Goal: Find specific page/section: Find specific page/section

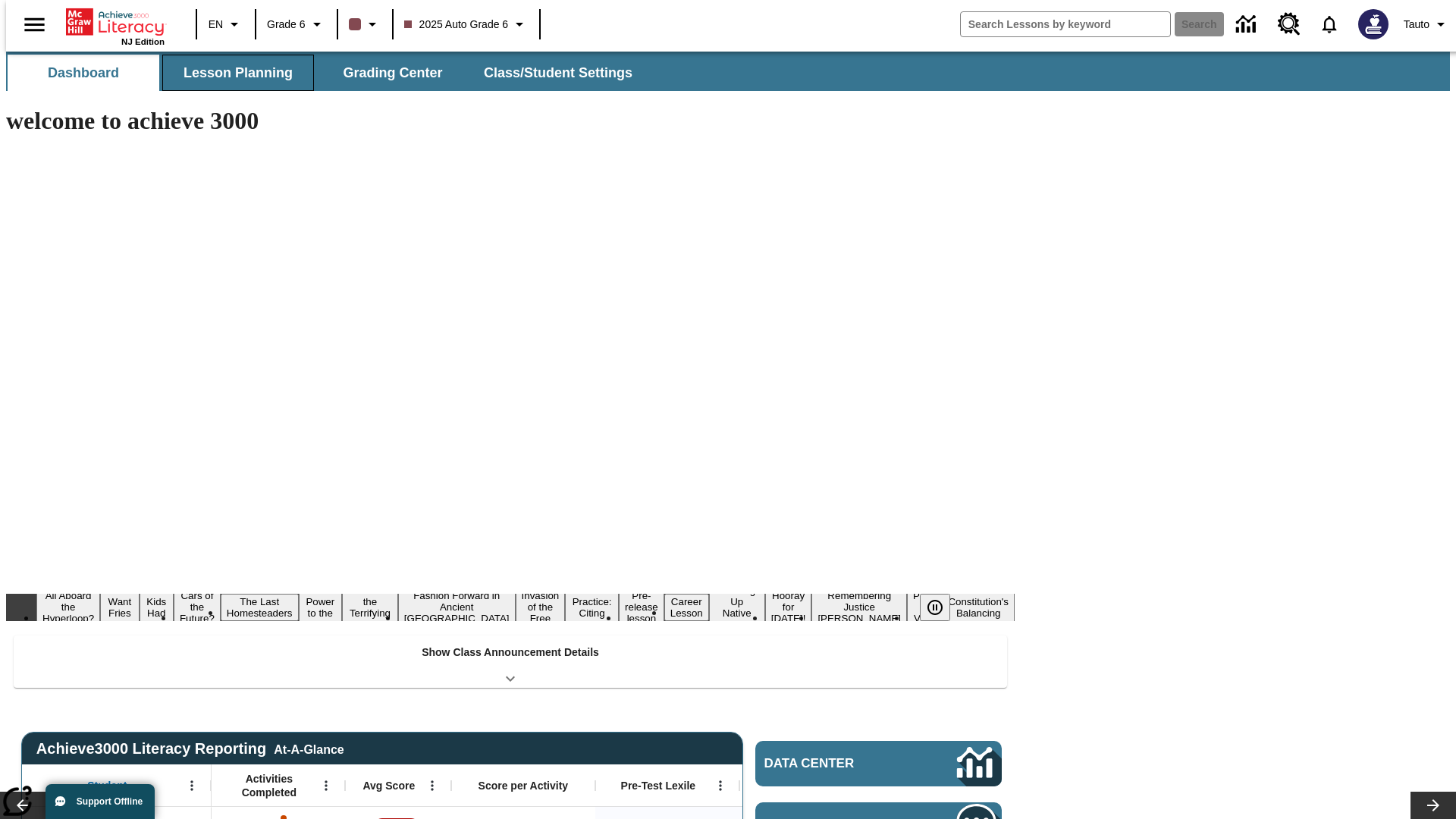
click at [232, 73] on button "Lesson Planning" at bounding box center [237, 73] width 152 height 37
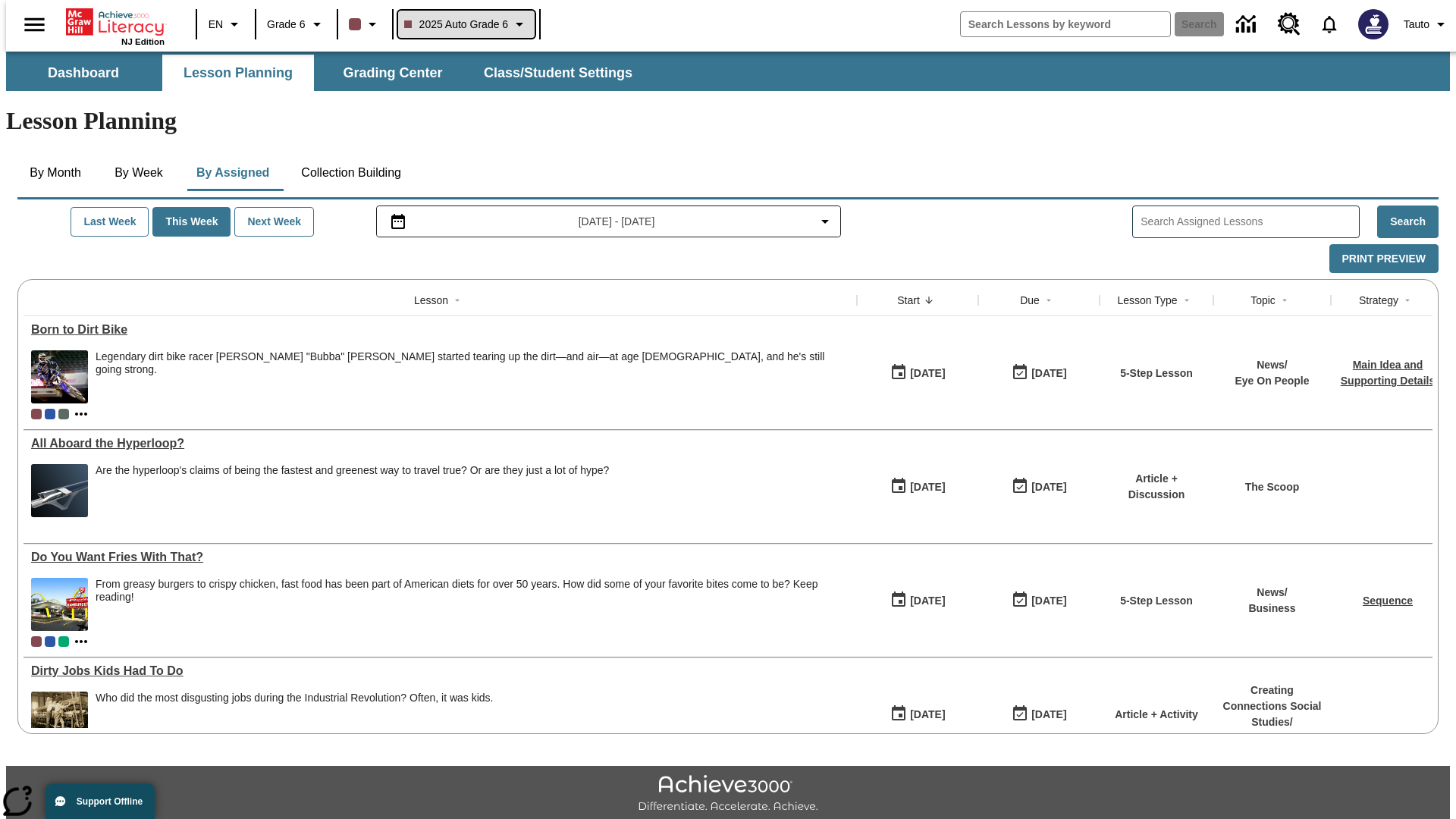
click at [464, 24] on span "2025 Auto Grade 6" at bounding box center [456, 24] width 105 height 16
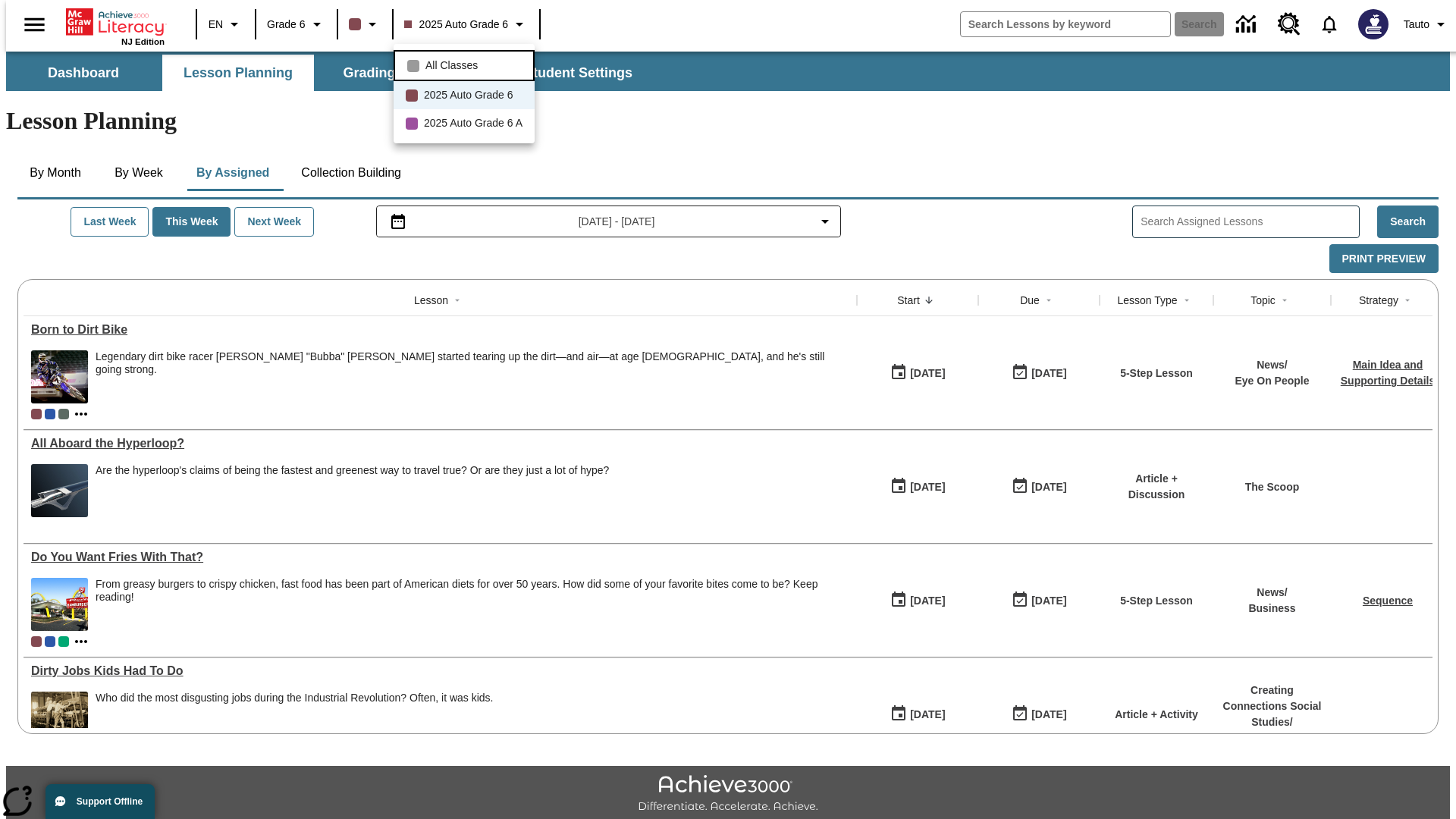
click at [466, 63] on span "All Classes" at bounding box center [451, 65] width 52 height 16
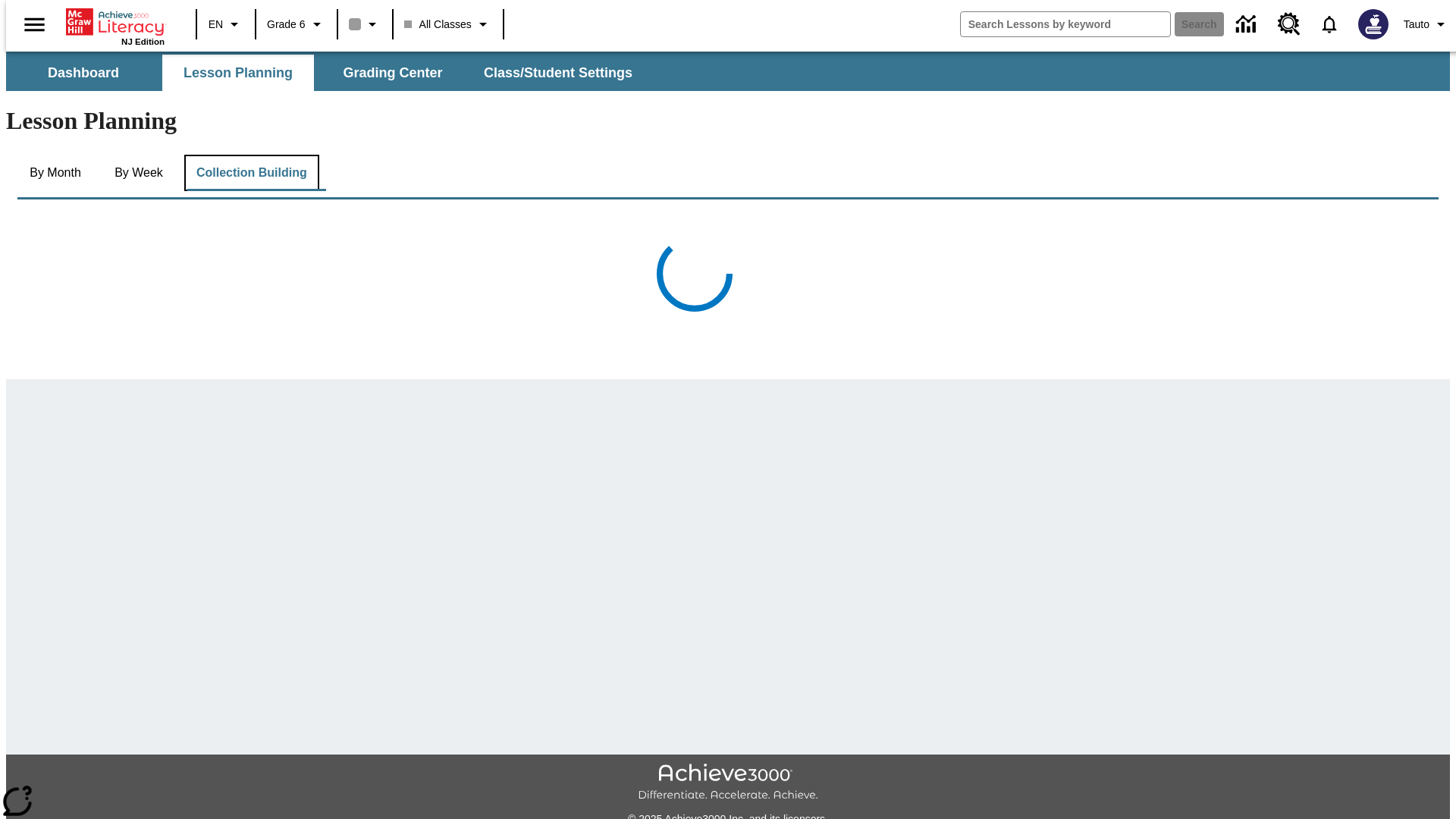
click at [250, 155] on button "Collection Building" at bounding box center [251, 173] width 135 height 37
